Goal: Book appointment/travel/reservation

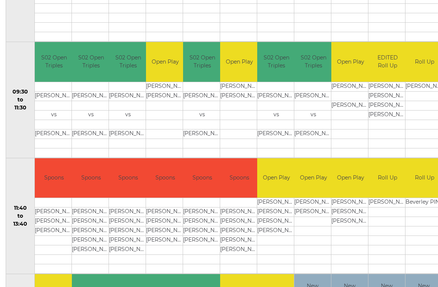
scroll to position [228, 0]
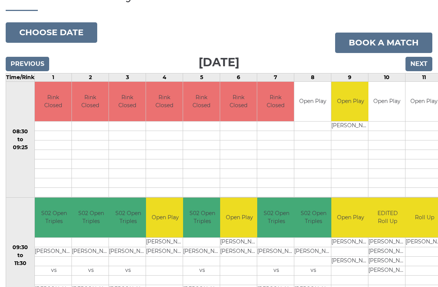
click at [44, 59] on input "Previous" at bounding box center [27, 64] width 43 height 14
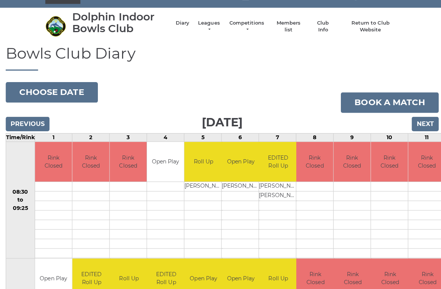
scroll to position [12, 0]
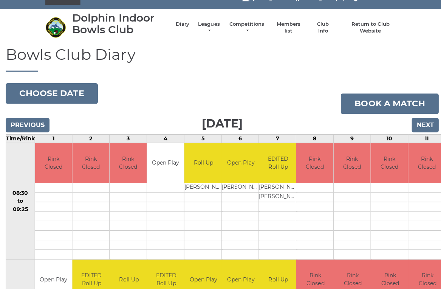
click at [423, 124] on input "Next" at bounding box center [422, 124] width 27 height 14
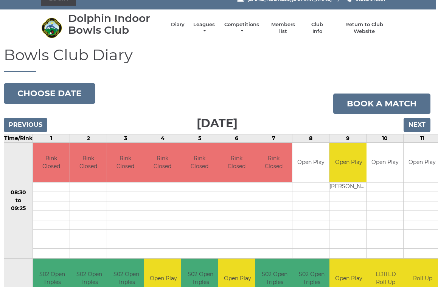
scroll to position [0, 2]
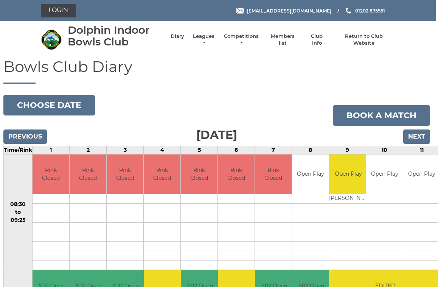
click at [423, 133] on input "Next" at bounding box center [416, 136] width 27 height 14
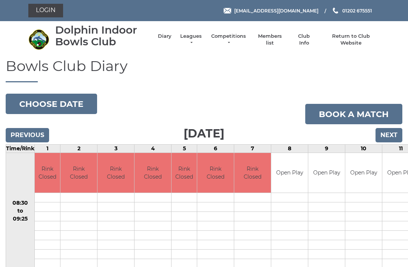
click at [397, 132] on input "Next" at bounding box center [389, 135] width 27 height 14
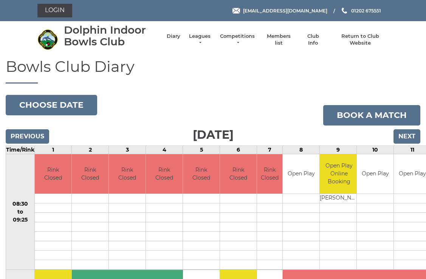
click at [24, 129] on input "Previous" at bounding box center [27, 136] width 43 height 14
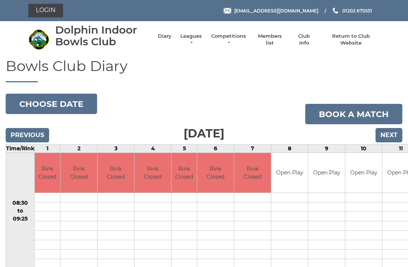
click at [18, 135] on input "Previous" at bounding box center [27, 135] width 43 height 14
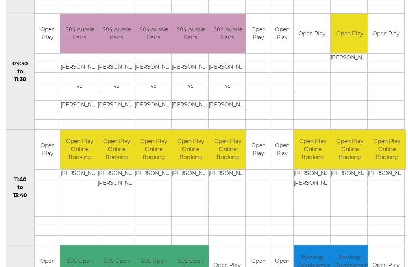
scroll to position [253, 0]
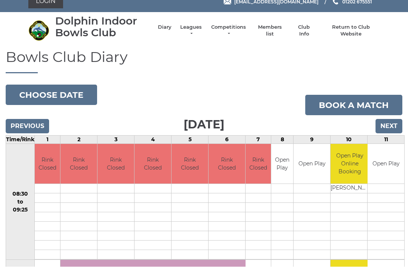
click at [394, 126] on input "Next" at bounding box center [389, 127] width 27 height 14
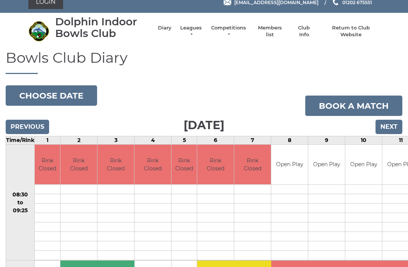
scroll to position [8, 0]
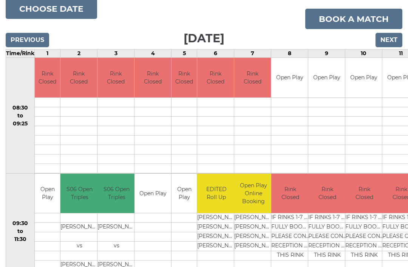
scroll to position [76, 0]
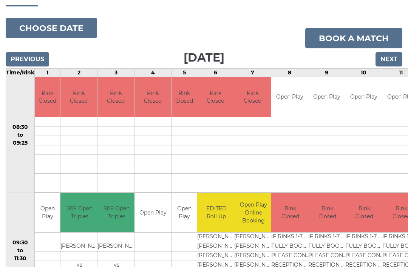
click at [31, 55] on input "Previous" at bounding box center [27, 59] width 43 height 14
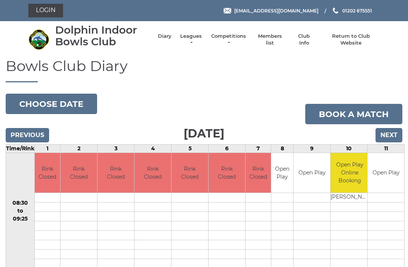
click at [34, 59] on h1 "Bowls Club Diary" at bounding box center [204, 70] width 397 height 25
click at [39, 132] on input "Previous" at bounding box center [27, 135] width 43 height 14
